Goal: Task Accomplishment & Management: Manage account settings

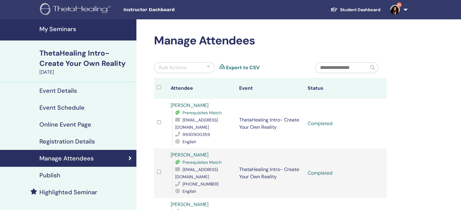
click at [49, 26] on h4 "My Seminars" at bounding box center [85, 28] width 93 height 7
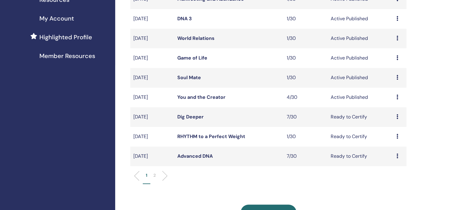
scroll to position [151, 0]
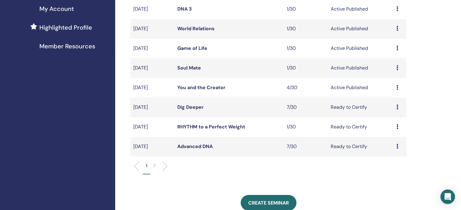
click at [189, 106] on link "Dig Deeper" at bounding box center [190, 107] width 26 height 6
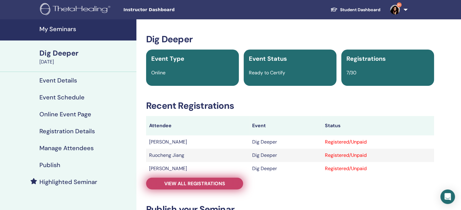
click at [220, 184] on span "View all registrations" at bounding box center [194, 184] width 61 height 6
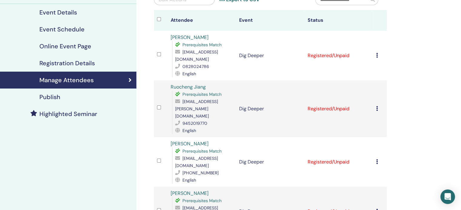
scroll to position [61, 0]
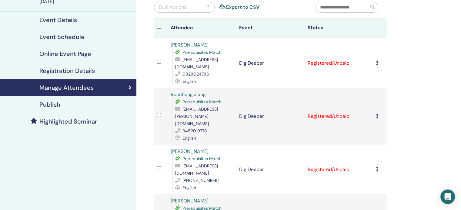
click at [378, 113] on div "Cancel Registration Do not auto-certify Mark as Paid Mark as Unpaid Mark as Abs…" at bounding box center [380, 116] width 8 height 7
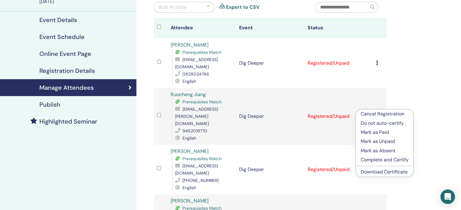
click at [372, 160] on p "Complete and Certify" at bounding box center [384, 160] width 48 height 7
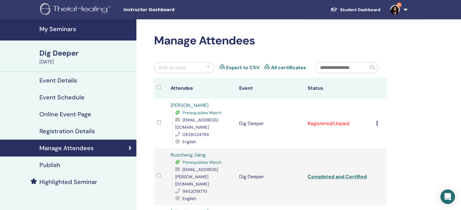
click at [376, 121] on icon at bounding box center [377, 123] width 2 height 5
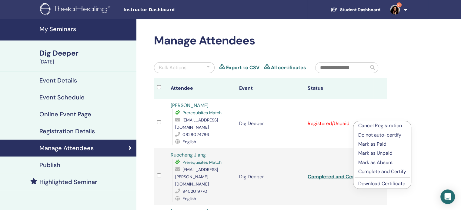
click at [375, 170] on p "Complete and Certify" at bounding box center [382, 171] width 48 height 7
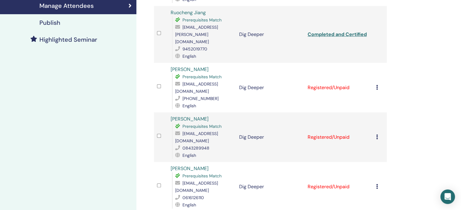
scroll to position [151, 0]
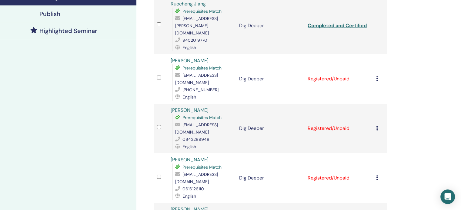
click at [376, 125] on div "Cancel Registration Do not auto-certify Mark as Paid Mark as Unpaid Mark as Abs…" at bounding box center [380, 128] width 8 height 7
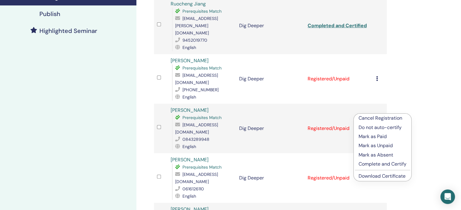
click at [374, 164] on p "Complete and Certify" at bounding box center [382, 164] width 48 height 7
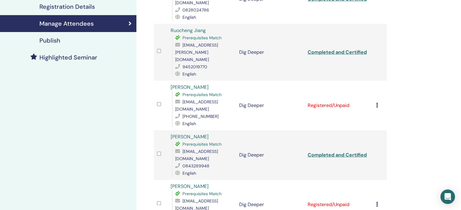
scroll to position [151, 0]
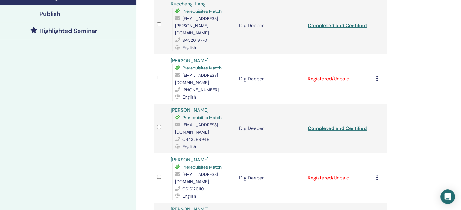
click at [373, 63] on td "Cancel Registration Do not auto-certify Mark as Paid Mark as Unpaid Mark as Abs…" at bounding box center [380, 79] width 14 height 50
click at [376, 76] on icon at bounding box center [377, 78] width 2 height 5
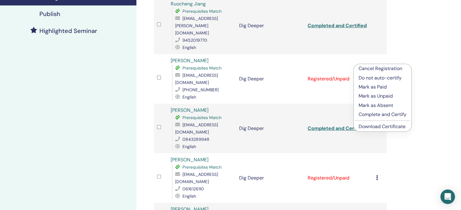
click at [371, 113] on p "Complete and Certify" at bounding box center [382, 114] width 48 height 7
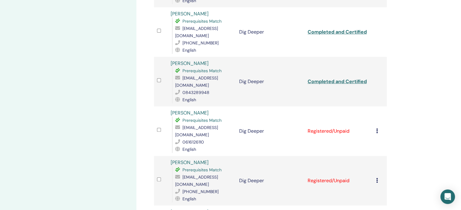
scroll to position [212, 0]
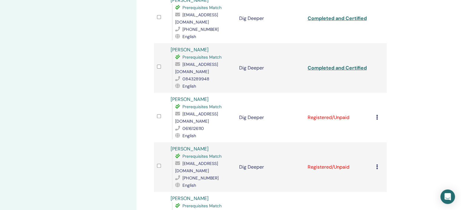
click at [376, 165] on icon at bounding box center [377, 167] width 2 height 5
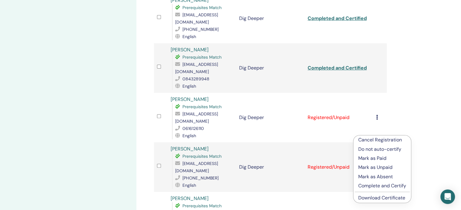
click at [378, 184] on p "Complete and Certify" at bounding box center [382, 186] width 48 height 7
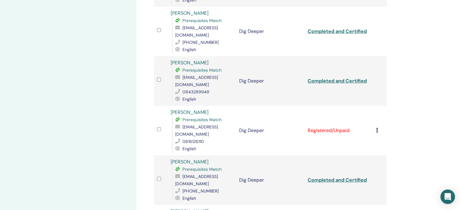
scroll to position [212, 0]
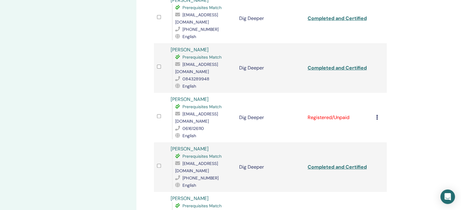
click at [376, 115] on icon at bounding box center [377, 117] width 2 height 5
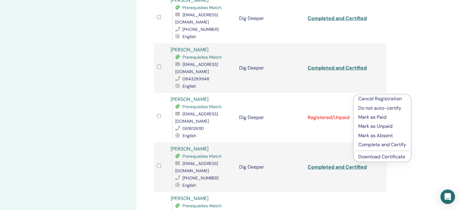
click at [364, 144] on p "Complete and Certify" at bounding box center [382, 144] width 48 height 7
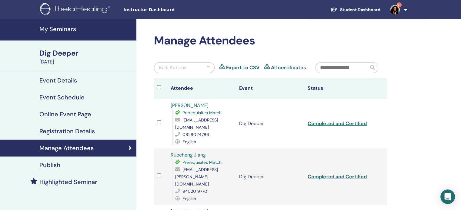
copy link "[PERSON_NAME]"
drag, startPoint x: 205, startPoint y: 104, endPoint x: 269, endPoint y: 115, distance: 65.1
click at [172, 106] on div "Juanita Doolan Prerequisites Match juanitadoolan@gmail.com 0828024786 English" at bounding box center [201, 124] width 62 height 44
click at [339, 123] on link "Completed and Certified" at bounding box center [336, 124] width 59 height 6
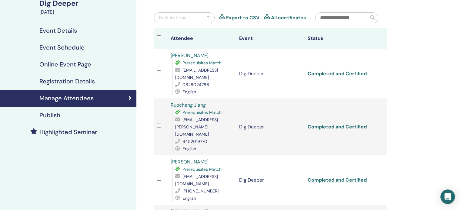
scroll to position [61, 0]
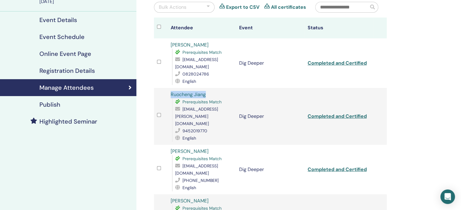
drag, startPoint x: 210, startPoint y: 94, endPoint x: 168, endPoint y: 94, distance: 42.4
click at [168, 94] on td "Ruocheng Jiang Prerequisites Match jade.r.cheng@gmail.com 9452019770 English" at bounding box center [201, 116] width 68 height 57
copy link "Ruocheng Jiang"
click at [336, 113] on link "Completed and Certified" at bounding box center [336, 116] width 59 height 6
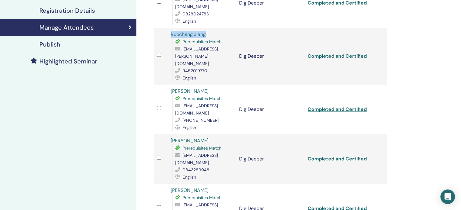
scroll to position [121, 0]
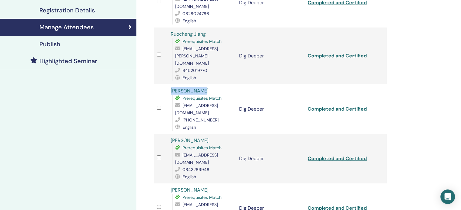
drag, startPoint x: 207, startPoint y: 78, endPoint x: 168, endPoint y: 78, distance: 39.1
click at [168, 84] on td "Anette Botha Prerequisites Match anette@anettehealth.co.za +27-83-655-3286 Engl…" at bounding box center [201, 109] width 68 height 50
copy link "Anette Botha"
click at [329, 106] on link "Completed and Certified" at bounding box center [336, 109] width 59 height 6
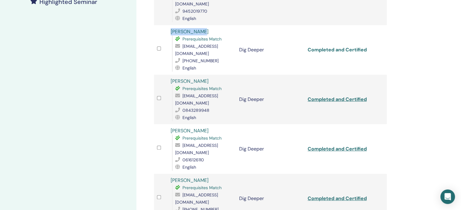
scroll to position [182, 0]
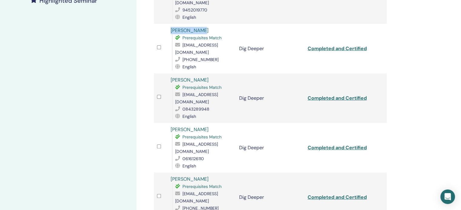
drag, startPoint x: 217, startPoint y: 65, endPoint x: 165, endPoint y: 67, distance: 52.4
click at [165, 74] on tr "Roxanne Carstens Prerequisites Match roxyfirmani@gmail.com 0843289948 English D…" at bounding box center [270, 99] width 233 height 50
copy tr "Roxanne Carstens"
click at [350, 95] on link "Completed and Certified" at bounding box center [336, 98] width 59 height 6
click at [166, 74] on td at bounding box center [161, 99] width 14 height 50
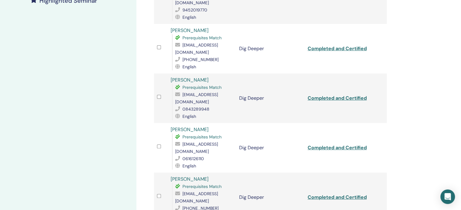
drag, startPoint x: 169, startPoint y: 66, endPoint x: 210, endPoint y: 61, distance: 41.4
click at [210, 74] on td "Roxanne Carstens Prerequisites Match roxyfirmani@gmail.com 0843289948 English" at bounding box center [201, 99] width 68 height 50
copy link "Roxanne Carstens"
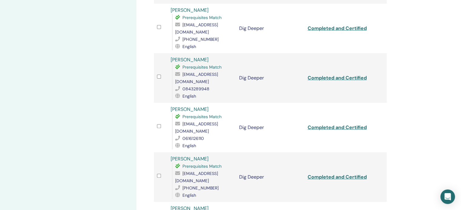
scroll to position [212, 0]
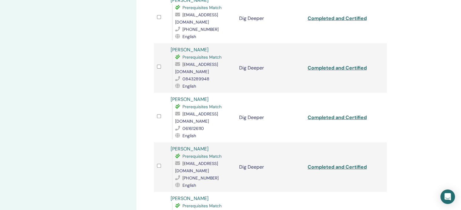
drag, startPoint x: 168, startPoint y: 78, endPoint x: 217, endPoint y: 74, distance: 48.3
click at [217, 93] on td "Adrian Nelson Tarot Prerequisites Match ahngreatlife@gmail.com 0616126110 Engli…" at bounding box center [201, 118] width 68 height 50
copy link "Adrian Nelson Tarot"
click at [308, 114] on link "Completed and Certified" at bounding box center [336, 117] width 59 height 6
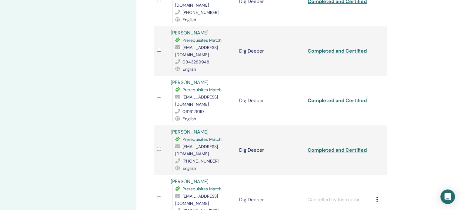
scroll to position [242, 0]
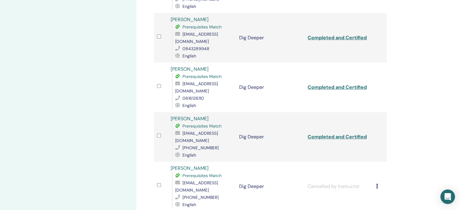
drag, startPoint x: 189, startPoint y: 88, endPoint x: 227, endPoint y: 91, distance: 37.9
click at [227, 112] on tr "Arien van der Merwe Prerequisites Match doctor@arianihealth.com +27 83 731 2049…" at bounding box center [270, 137] width 233 height 50
copy tr "Arien van der Merwe"
click at [312, 134] on link "Completed and Certified" at bounding box center [336, 137] width 59 height 6
copy tr "Arien van der Merwe"
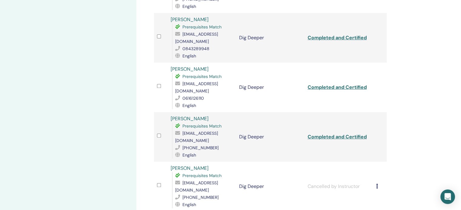
click at [227, 115] on div "Arien van der Merwe Prerequisites Match doctor@arianihealth.com +27 83 731 2049…" at bounding box center [201, 137] width 62 height 44
drag, startPoint x: 229, startPoint y: 91, endPoint x: 171, endPoint y: 93, distance: 58.2
click at [171, 115] on div "Arien van der Merwe Prerequisites Match doctor@arianihealth.com +27 83 731 2049…" at bounding box center [201, 137] width 62 height 44
copy link "Arien van der Merwe"
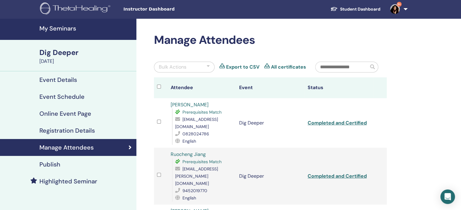
scroll to position [0, 0]
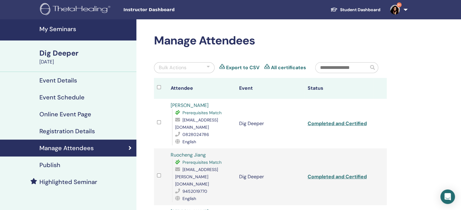
click at [402, 11] on link "9+" at bounding box center [397, 9] width 25 height 19
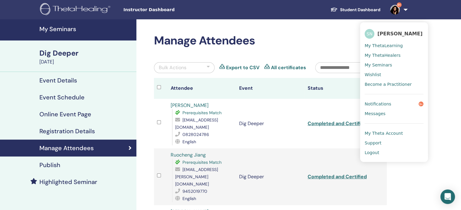
click at [382, 105] on span "Notifications" at bounding box center [377, 103] width 27 height 5
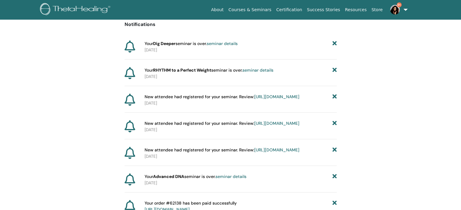
scroll to position [75, 0]
